Goal: Contribute content

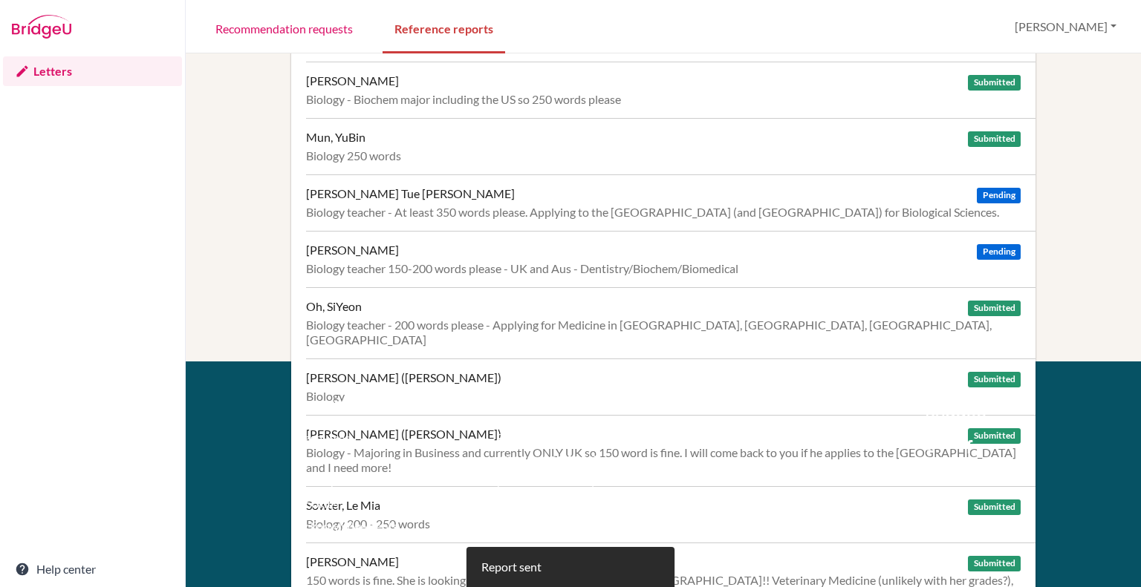
scroll to position [371, 0]
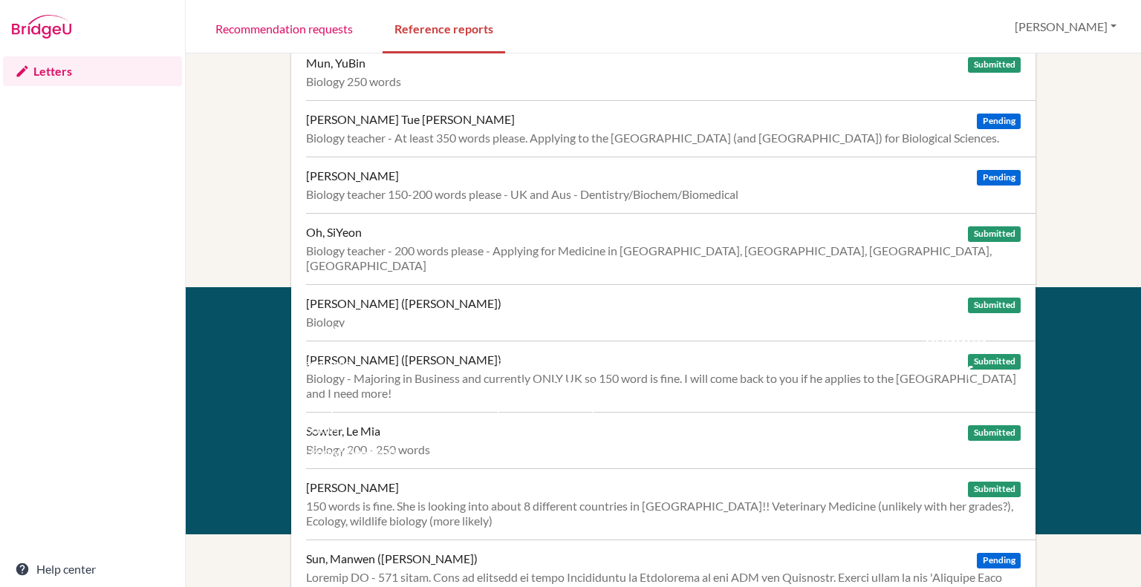
click at [457, 192] on div "Biology teacher 150-200 words please - UK and Aus - Dentistry/Biochem/Biomedical" at bounding box center [663, 194] width 714 height 15
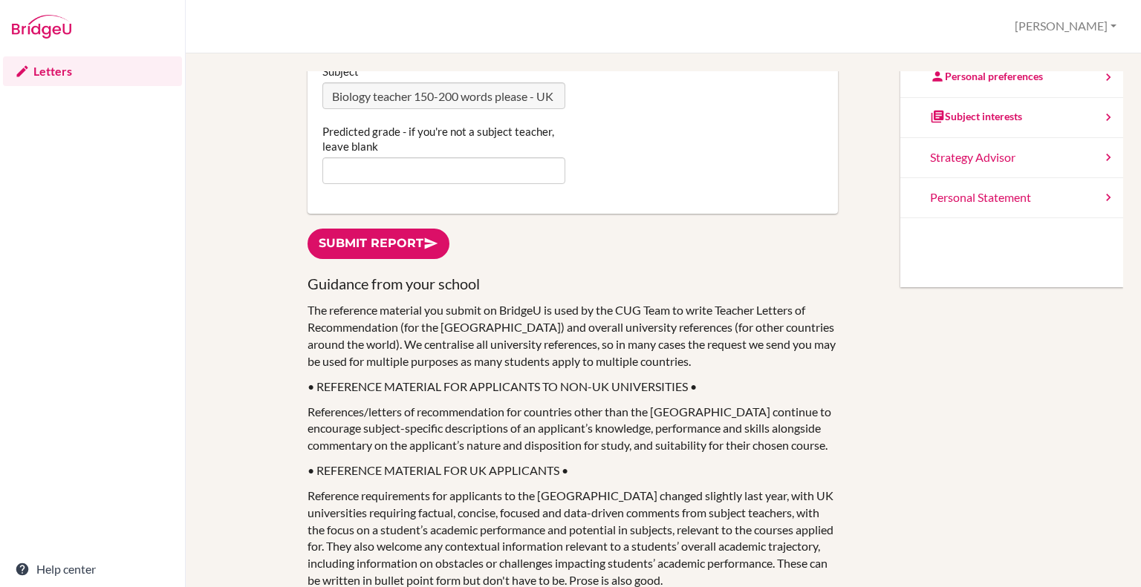
scroll to position [297, 0]
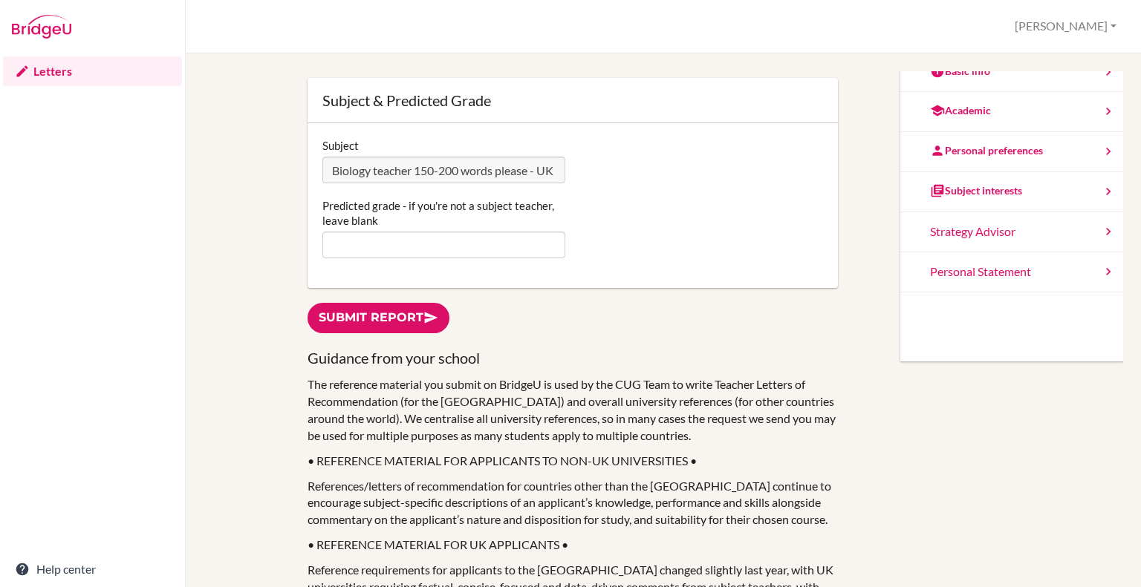
type textarea "[PERSON_NAME] is a conscientious student with a reflective and thoughtful appro…"
click at [431, 255] on input "Predicted grade - if you're not a subject teacher, leave blank" at bounding box center [443, 245] width 243 height 27
type input "5"
click at [366, 320] on link "Submit report" at bounding box center [378, 318] width 142 height 30
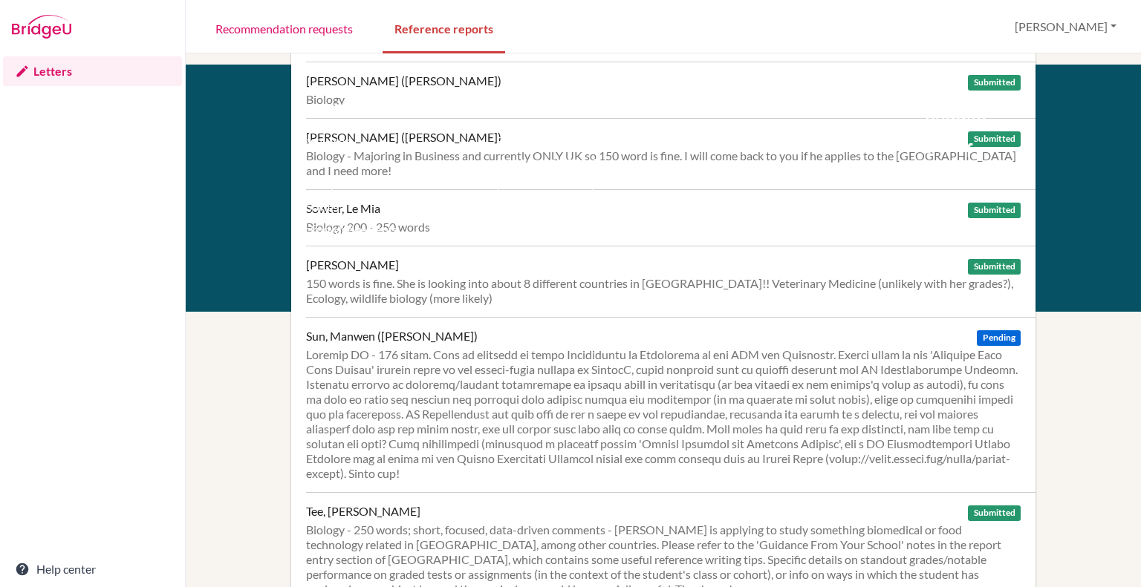
scroll to position [668, 0]
